Goal: Information Seeking & Learning: Learn about a topic

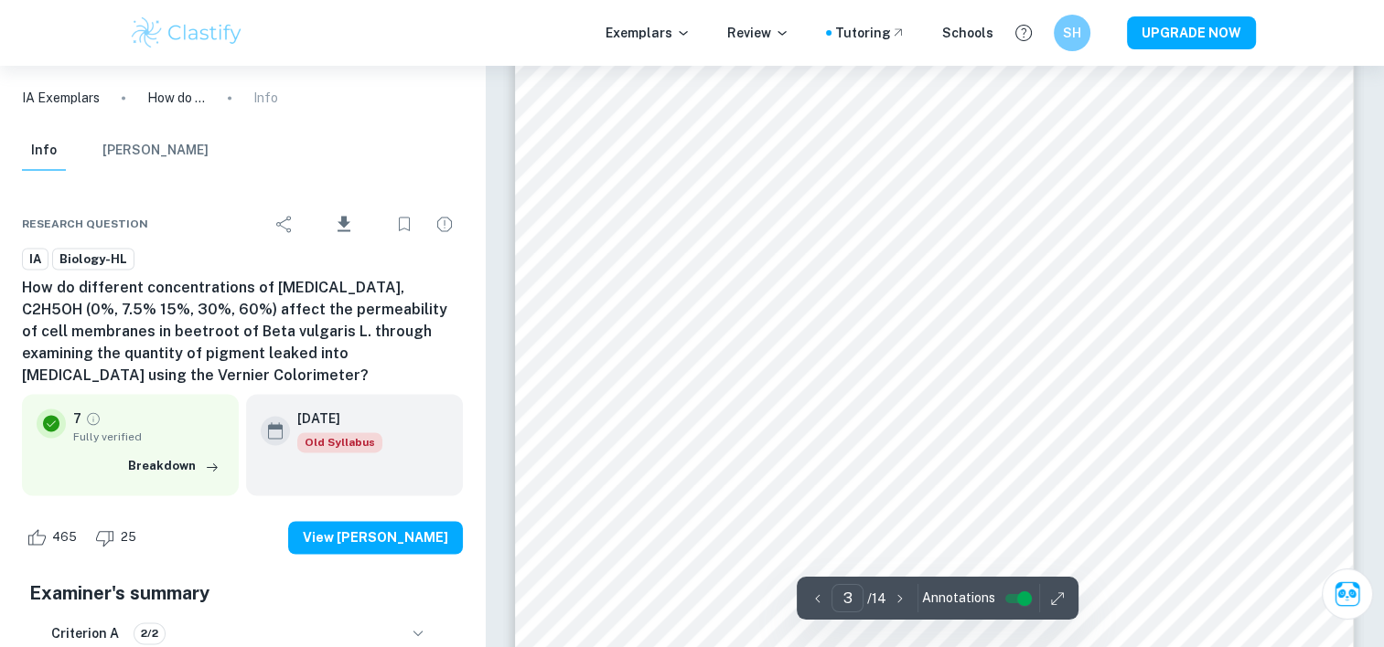
scroll to position [2731, 0]
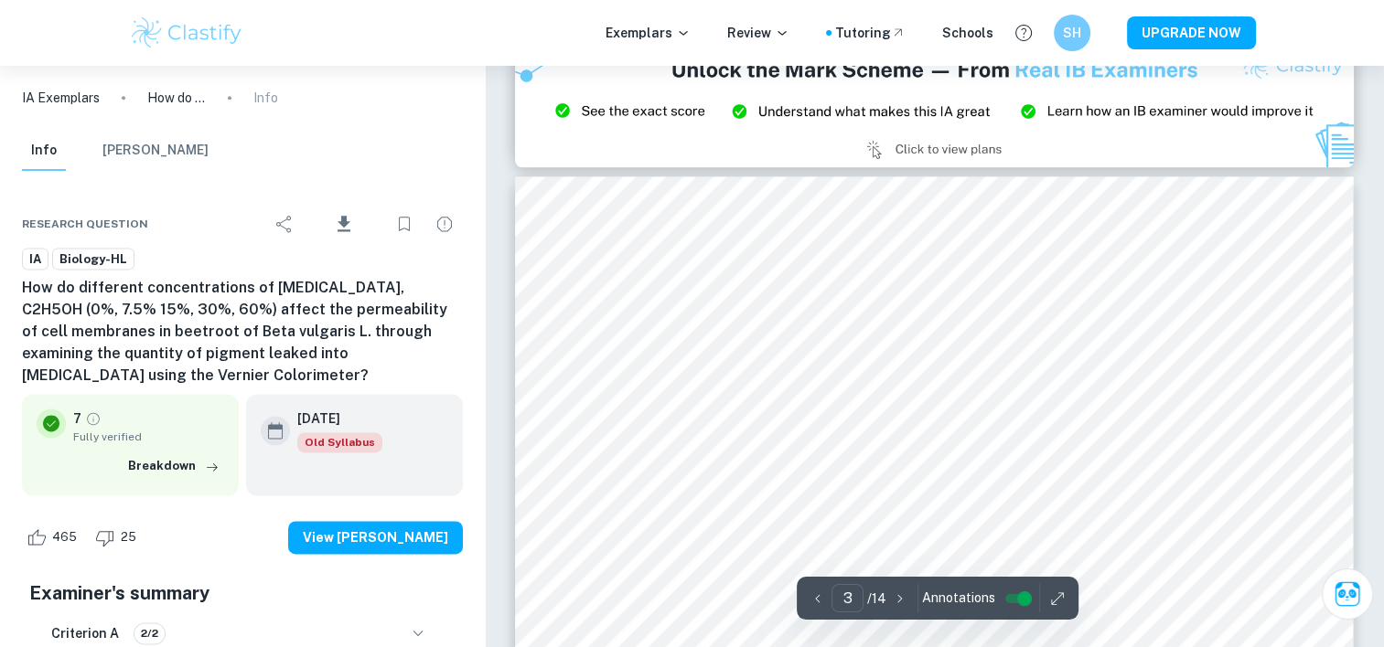
type input "2"
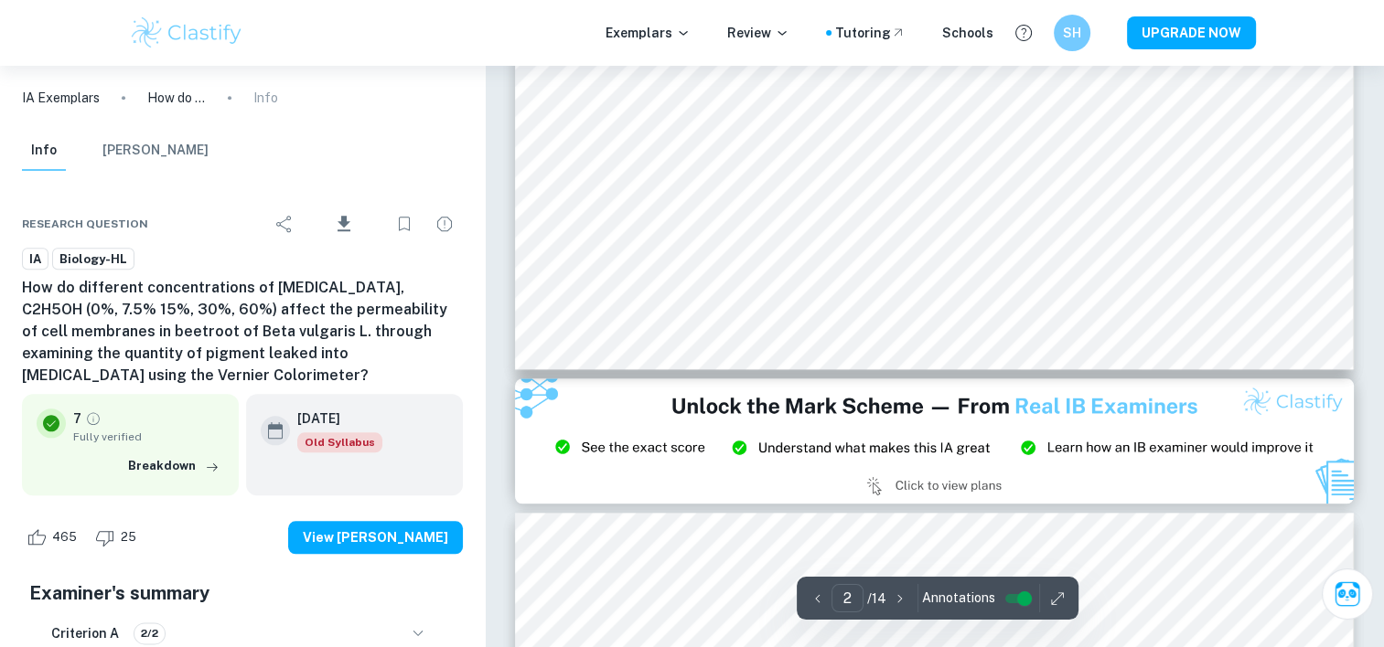
scroll to position [1796, 0]
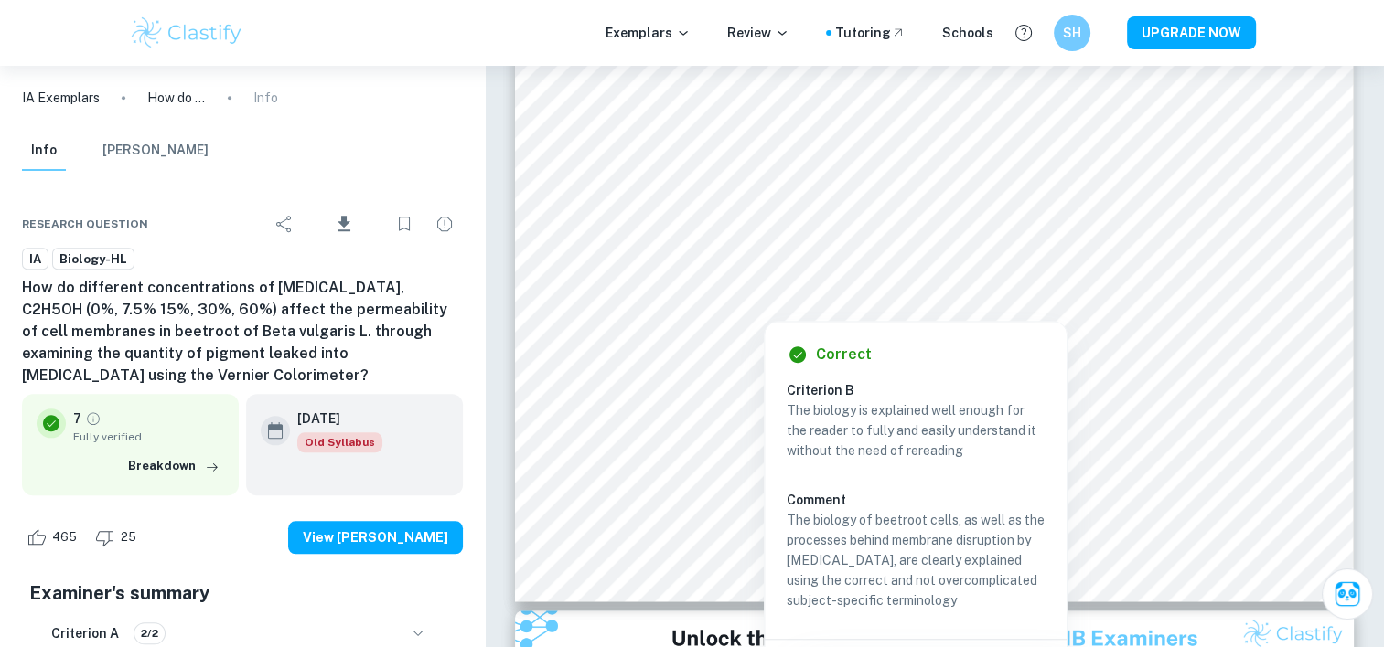
click at [1075, 225] on div at bounding box center [933, 222] width 639 height 40
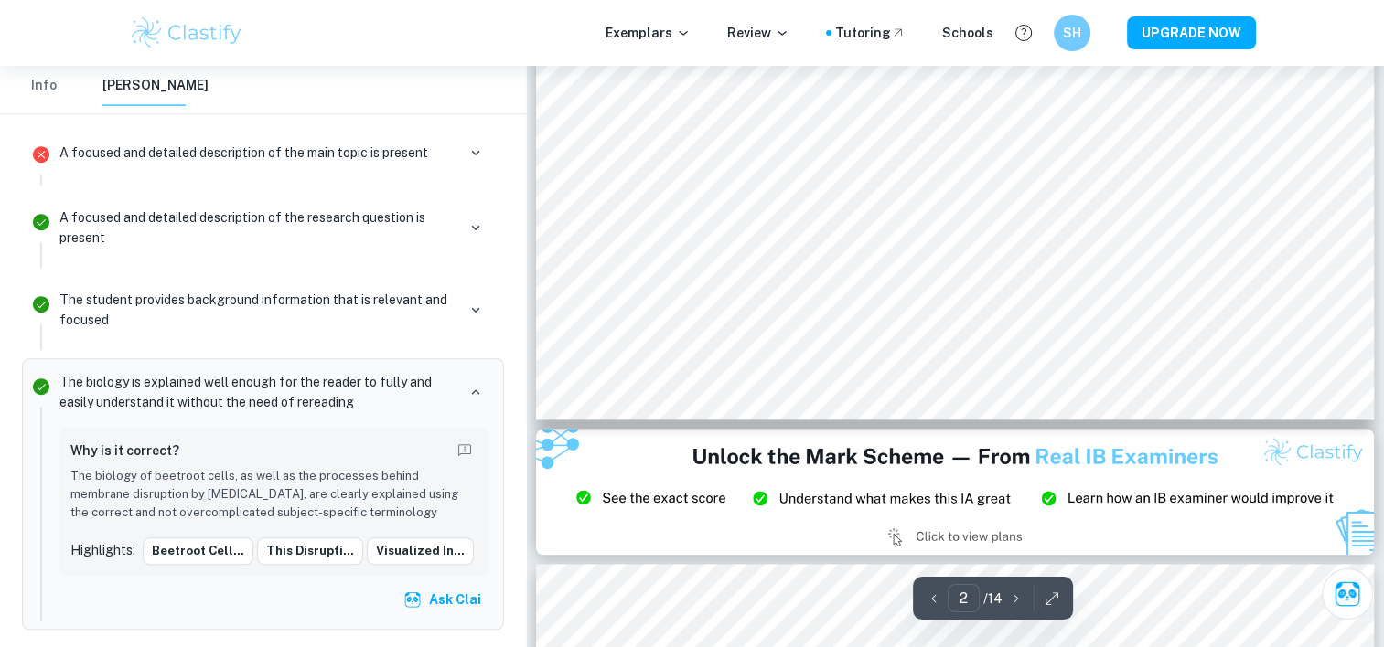
scroll to position [1739, 0]
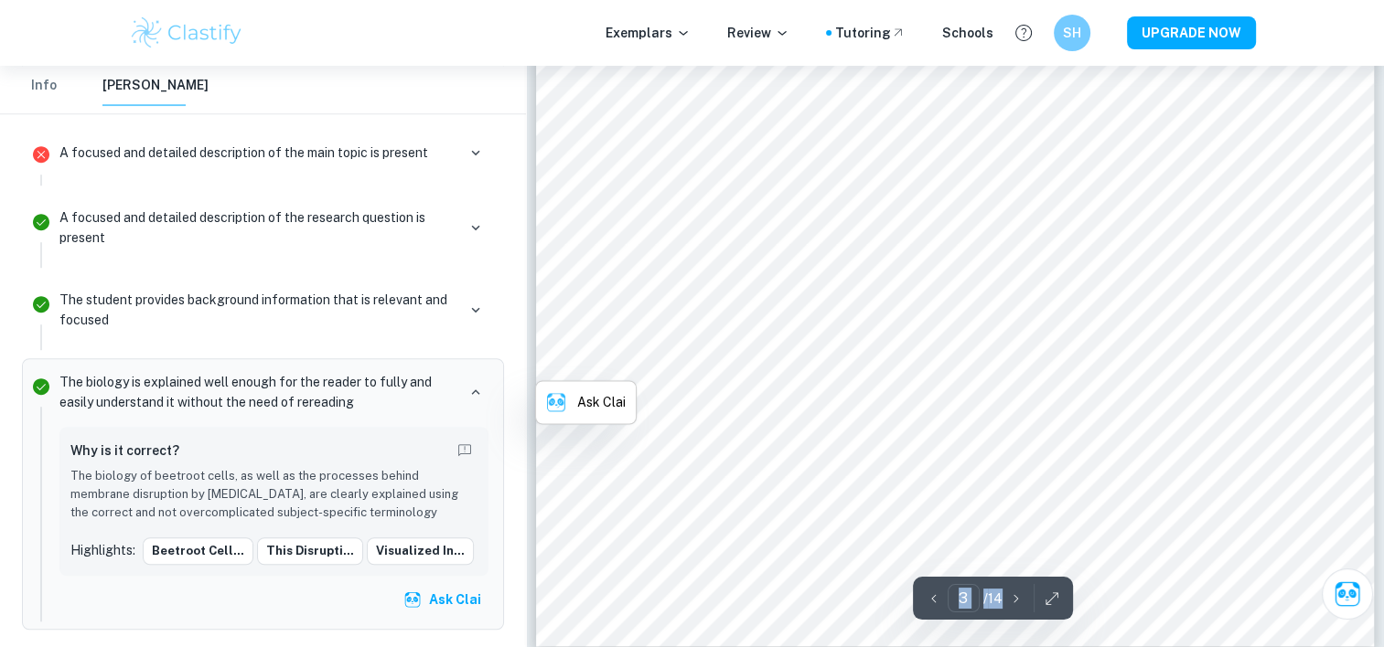
scroll to position [2825, 0]
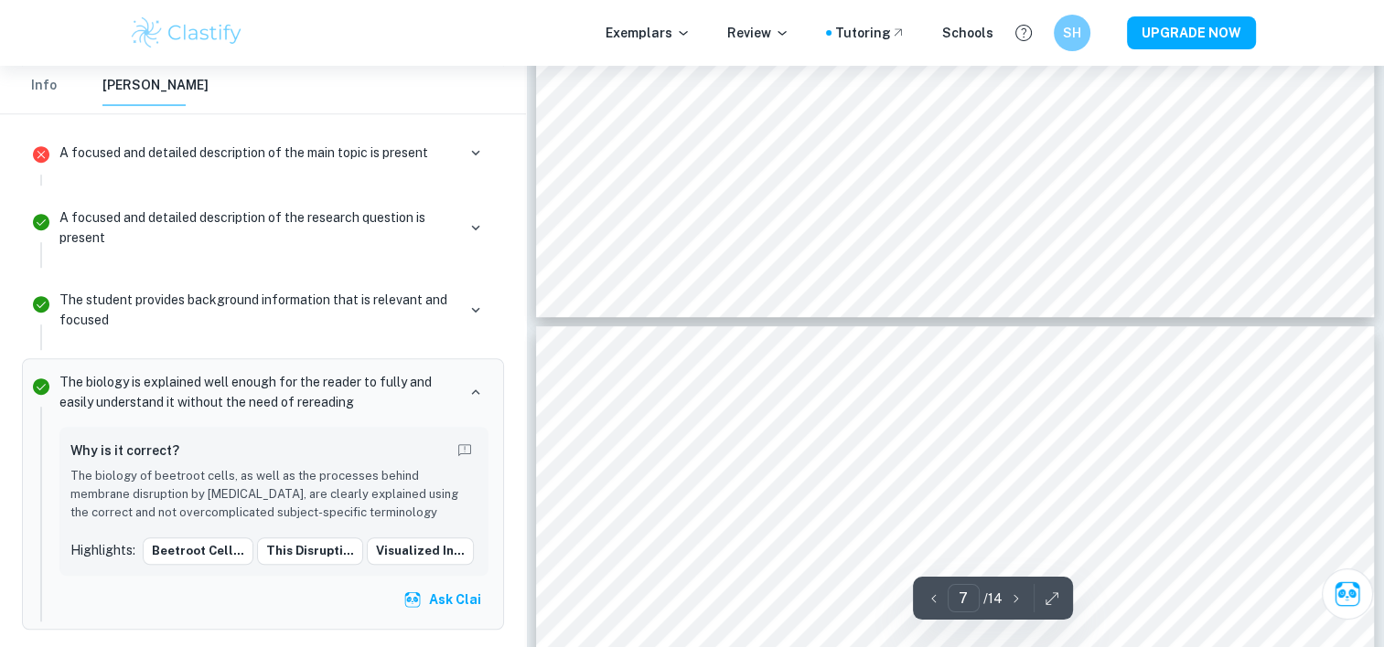
scroll to position [7646, 0]
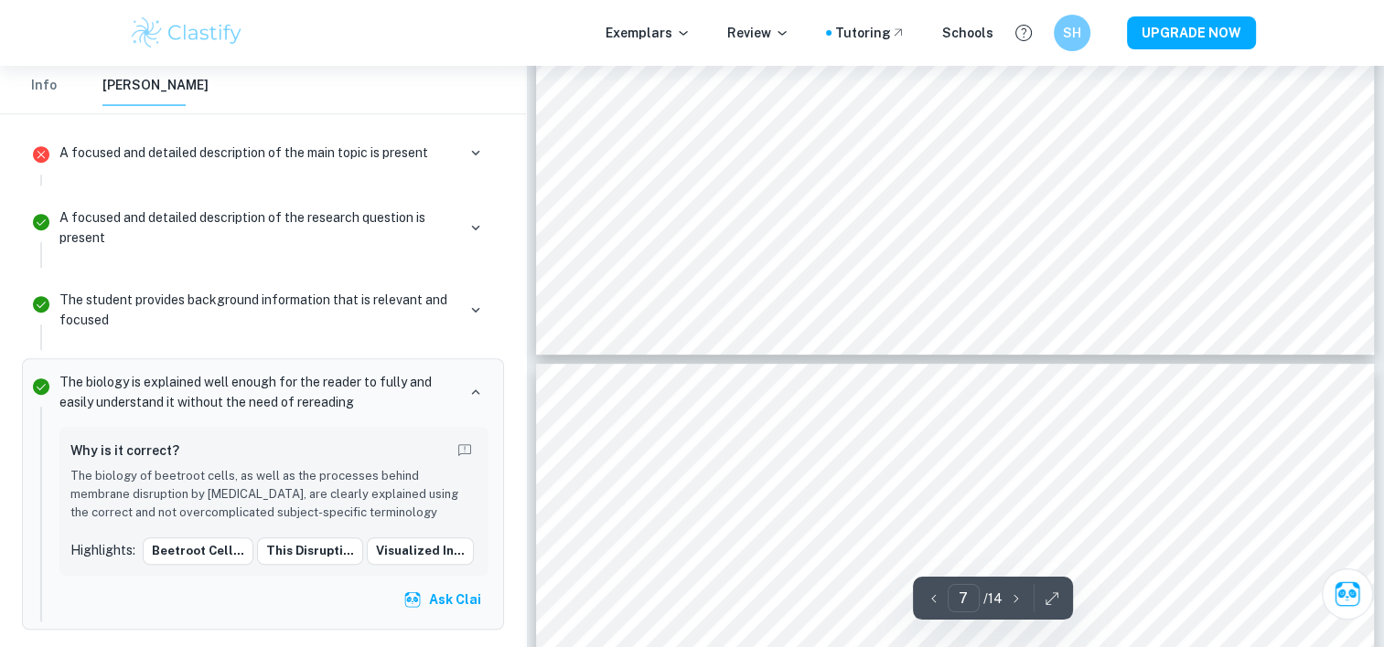
type input "8"
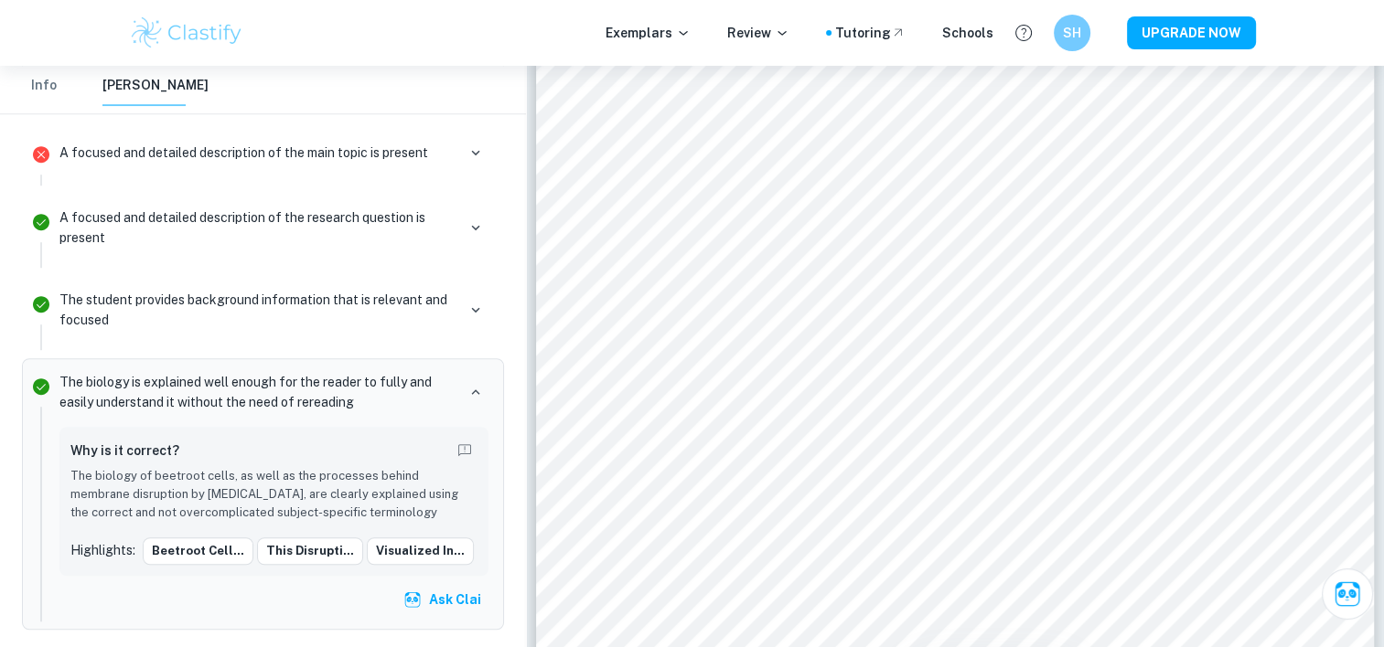
scroll to position [8199, 0]
